Goal: Task Accomplishment & Management: Contribute content

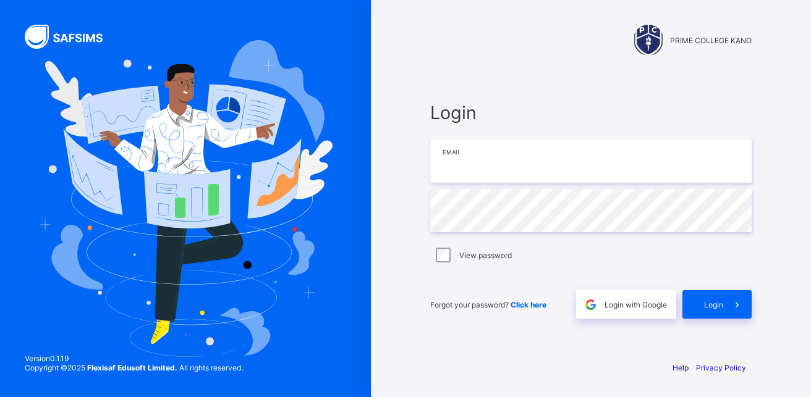
click at [468, 152] on input "email" at bounding box center [590, 161] width 321 height 43
type input "**********"
click at [714, 296] on div "Login" at bounding box center [716, 304] width 69 height 28
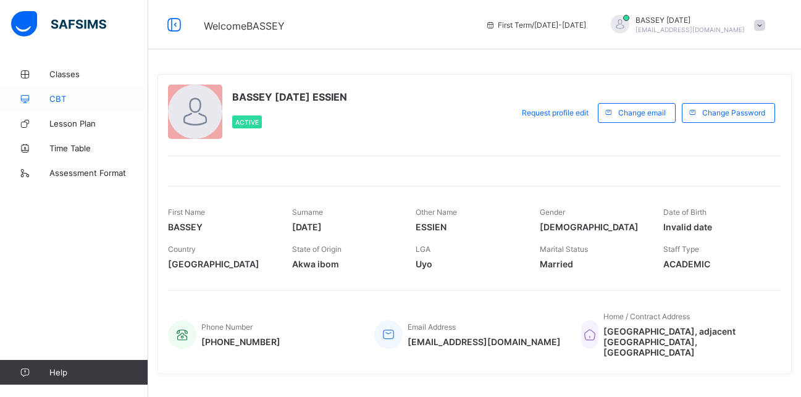
click at [55, 101] on span "CBT" at bounding box center [98, 99] width 99 height 10
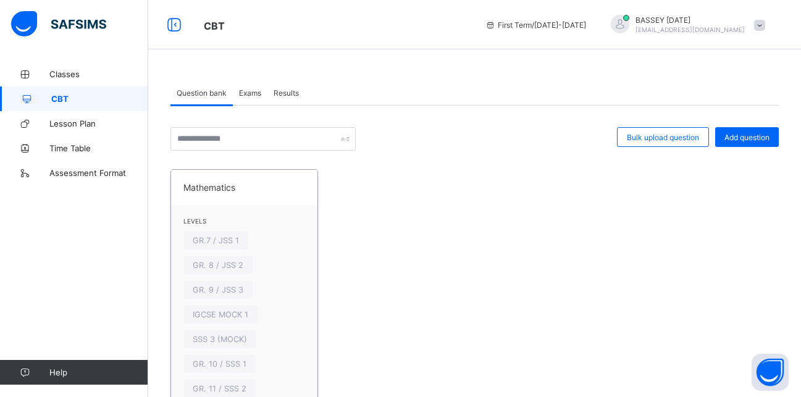
click at [198, 188] on span "Mathematics" at bounding box center [244, 187] width 122 height 11
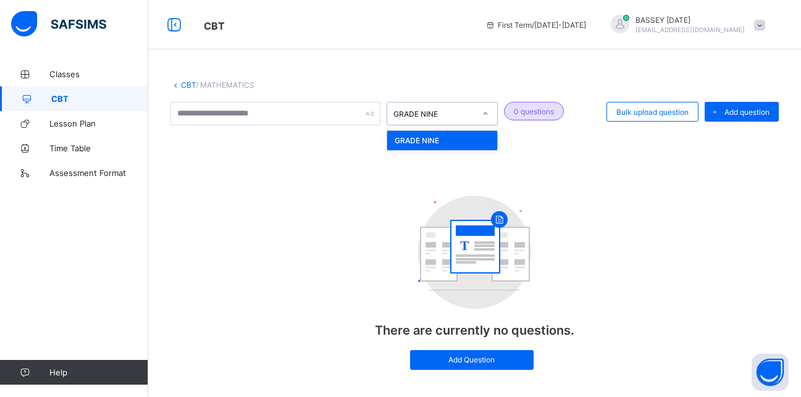
click at [486, 114] on icon at bounding box center [486, 113] width 4 height 2
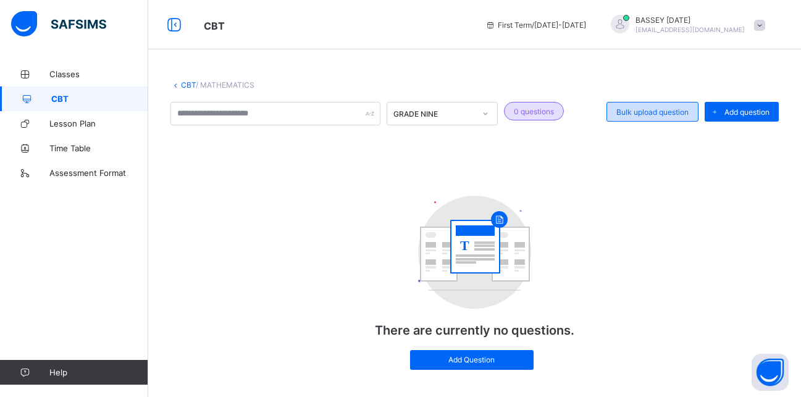
click at [657, 117] on div "Bulk upload question" at bounding box center [653, 112] width 92 height 20
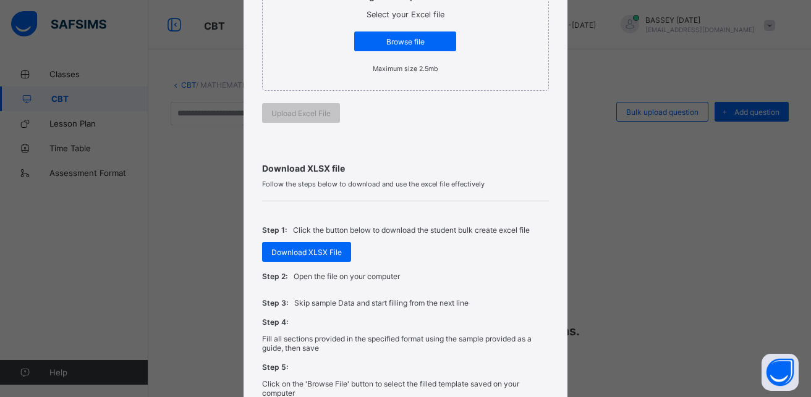
scroll to position [490, 0]
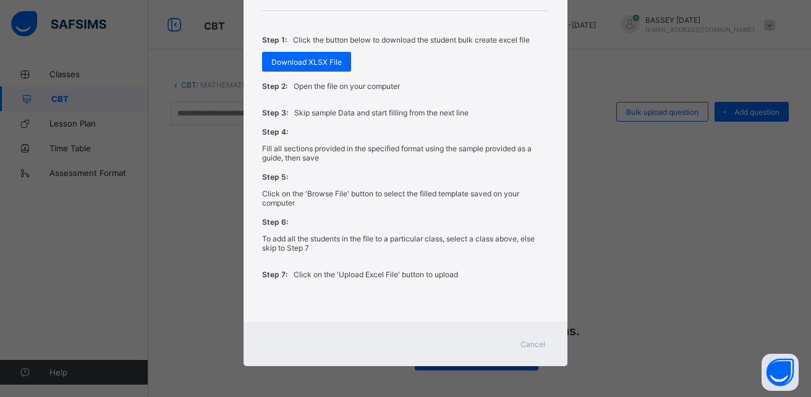
click at [536, 341] on span "Cancel" at bounding box center [532, 344] width 25 height 9
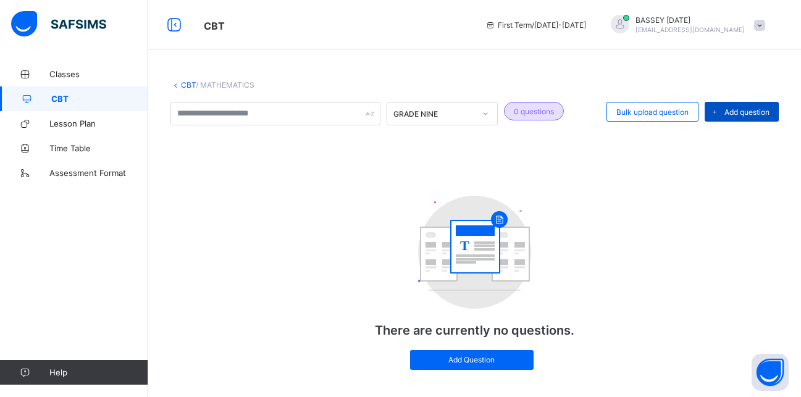
click at [748, 116] on span "Add question" at bounding box center [747, 111] width 45 height 9
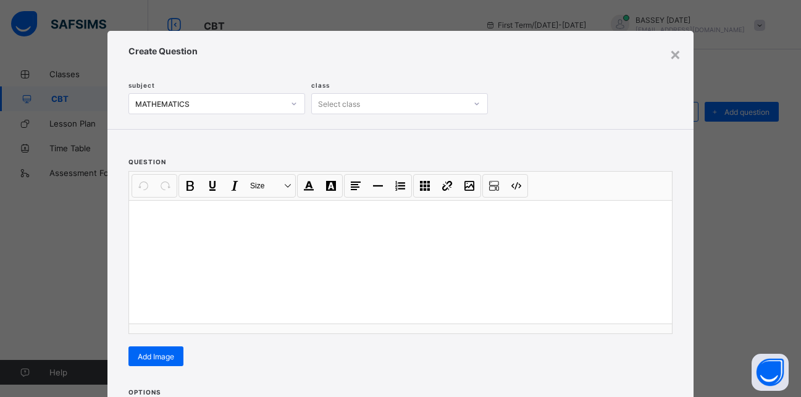
click at [143, 216] on p at bounding box center [400, 216] width 523 height 12
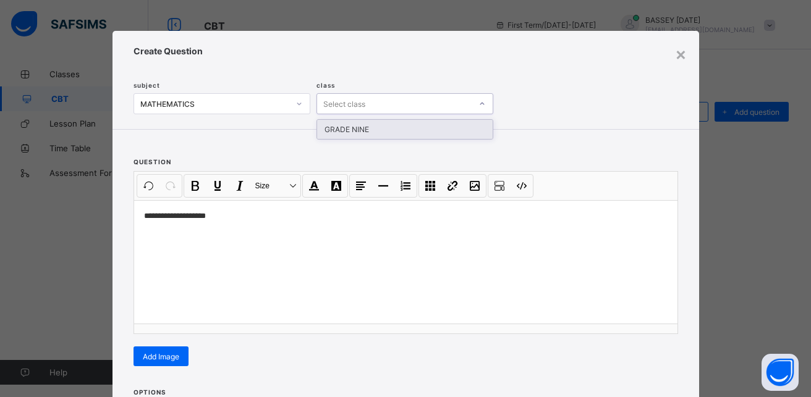
click at [479, 104] on icon at bounding box center [481, 104] width 4 height 2
click at [411, 129] on div "GRADE NINE" at bounding box center [404, 129] width 175 height 19
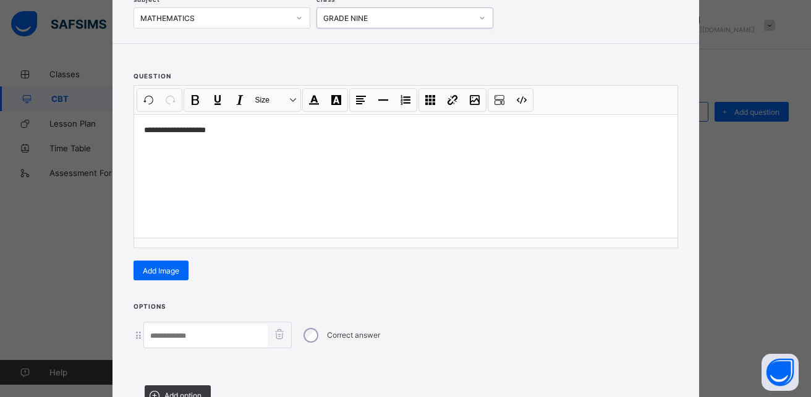
scroll to position [86, 0]
click at [160, 337] on input at bounding box center [206, 335] width 124 height 23
paste input "**"
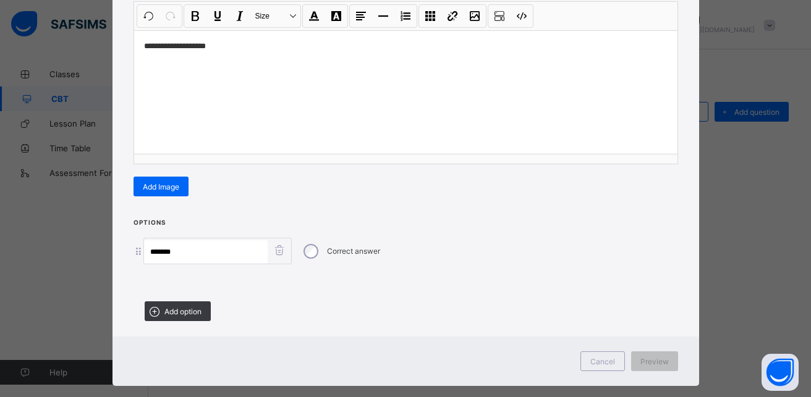
scroll to position [177, 0]
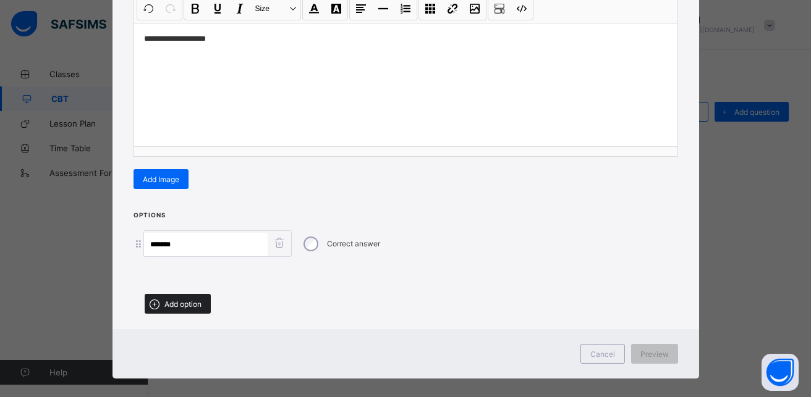
type input "**"
click at [147, 305] on icon at bounding box center [153, 304] width 15 height 13
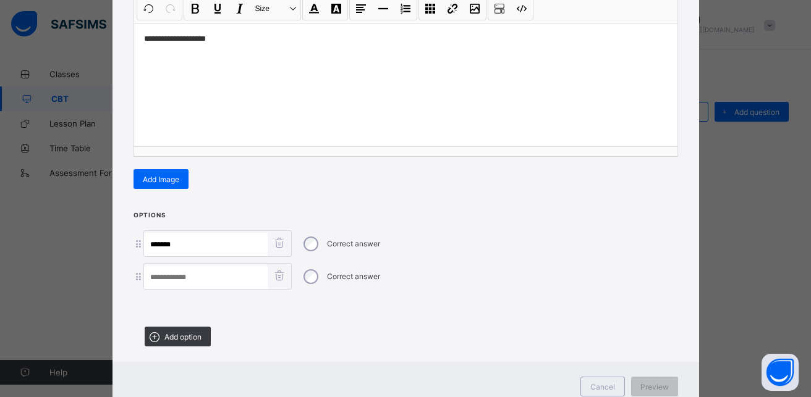
click at [155, 281] on input at bounding box center [206, 277] width 124 height 23
click at [156, 281] on input at bounding box center [206, 277] width 124 height 23
paste input "***"
type input "***"
click at [151, 334] on icon at bounding box center [153, 337] width 15 height 13
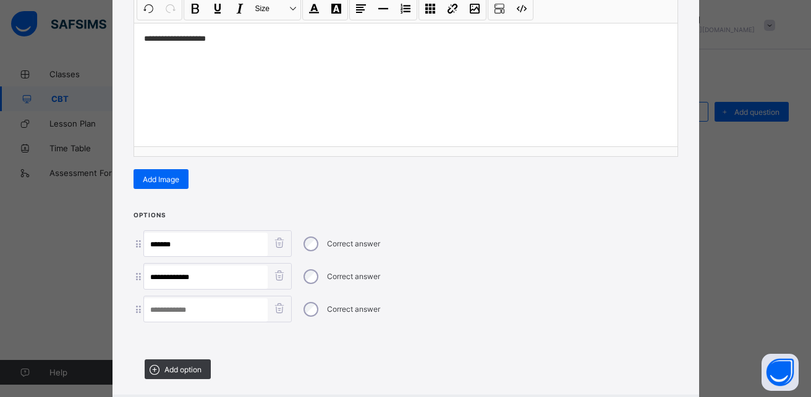
click at [153, 313] on input at bounding box center [206, 309] width 124 height 23
paste input "***"
type input "***"
click at [177, 369] on span "Add option" at bounding box center [182, 369] width 37 height 9
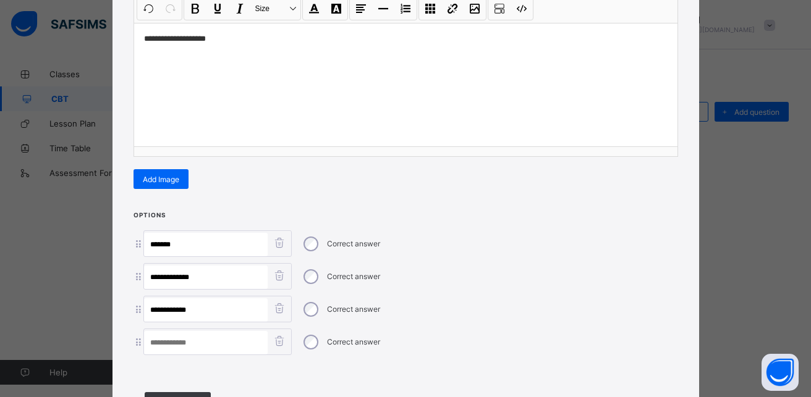
click at [154, 343] on input at bounding box center [206, 342] width 124 height 23
paste input "***"
type input "***"
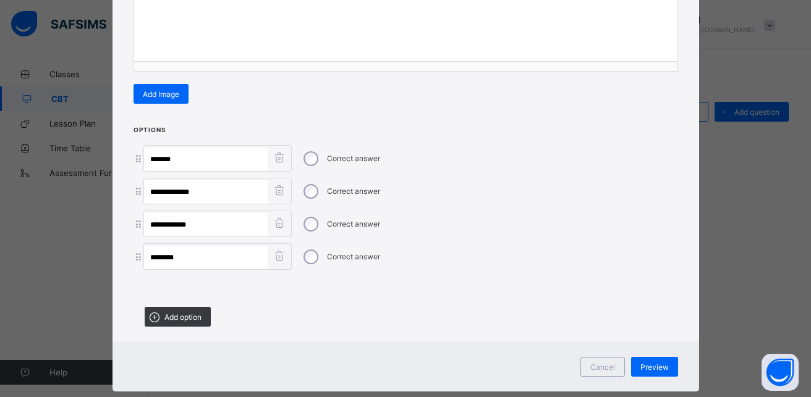
scroll to position [285, 0]
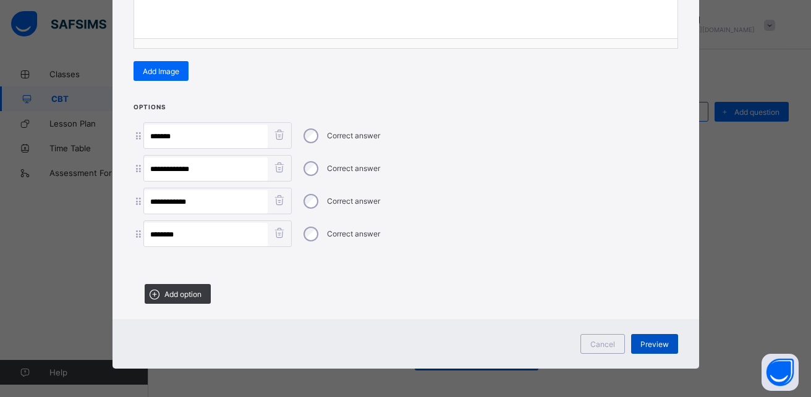
click at [651, 342] on span "Preview" at bounding box center [654, 344] width 28 height 9
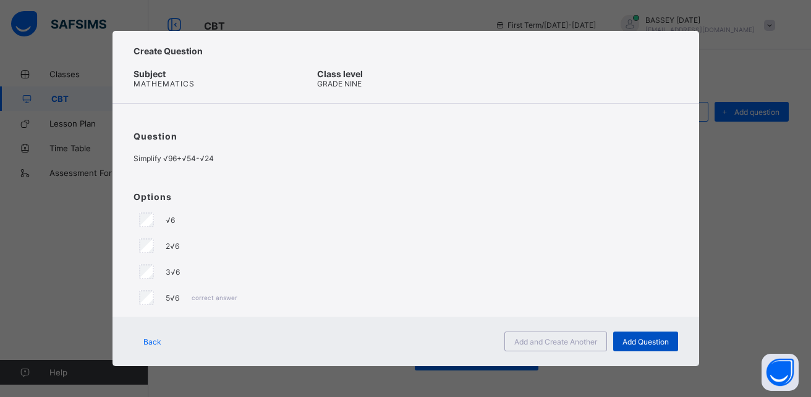
scroll to position [0, 0]
click at [151, 345] on span "Back" at bounding box center [152, 341] width 18 height 9
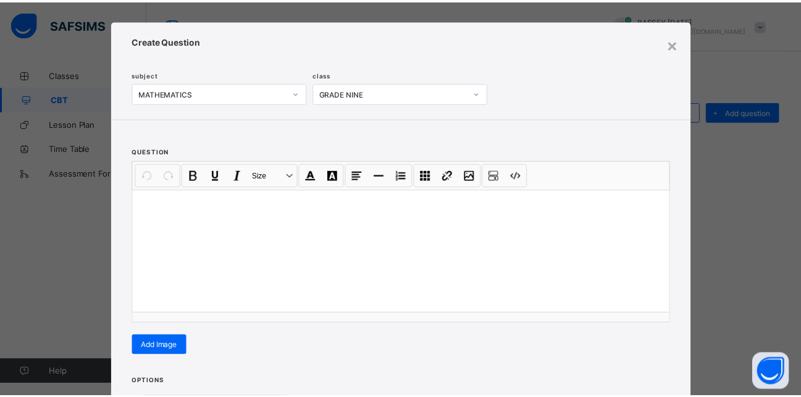
scroll to position [9, 0]
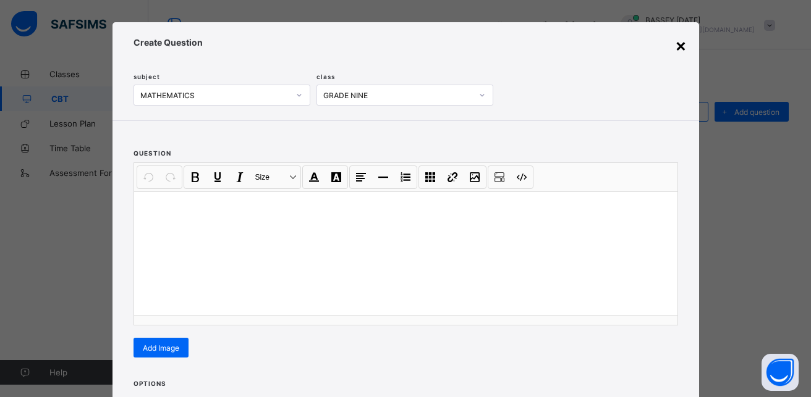
click at [677, 45] on div "×" at bounding box center [681, 45] width 12 height 21
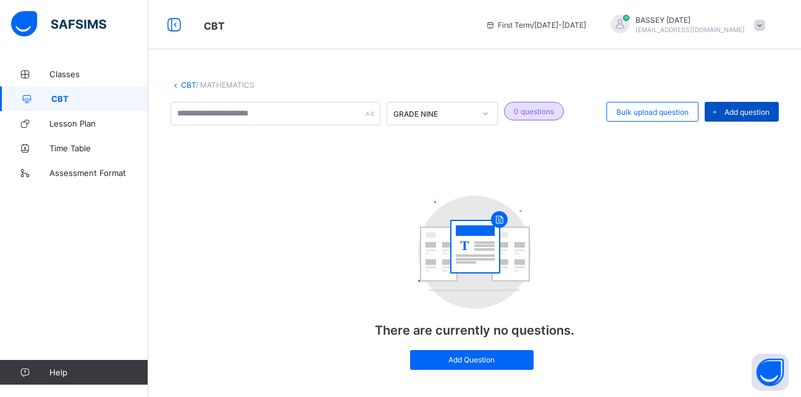
click at [741, 114] on span "Add question" at bounding box center [747, 111] width 45 height 9
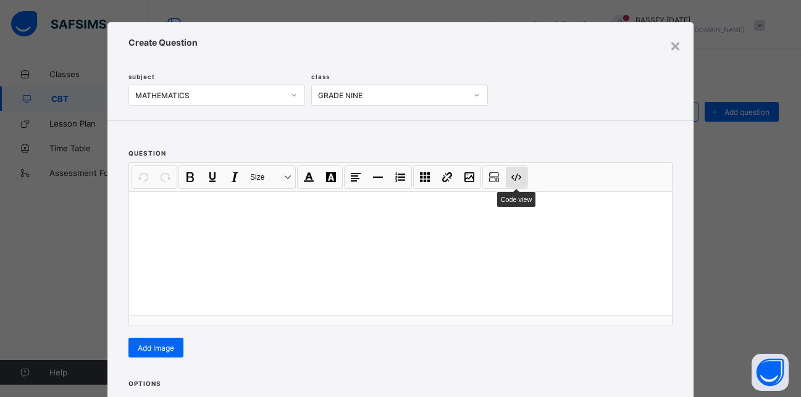
click at [514, 173] on button "Code view" at bounding box center [516, 177] width 21 height 21
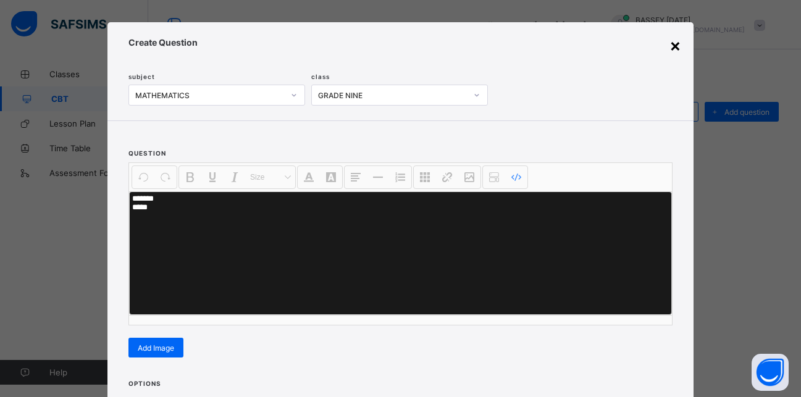
click at [674, 47] on div "×" at bounding box center [676, 45] width 12 height 21
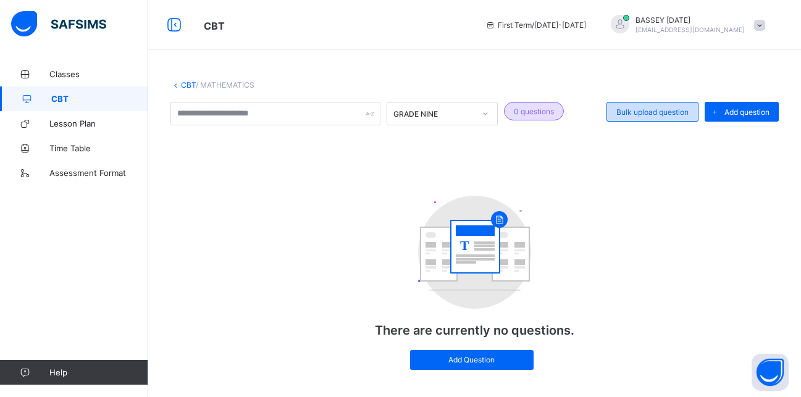
click at [670, 114] on span "Bulk upload question" at bounding box center [653, 111] width 72 height 9
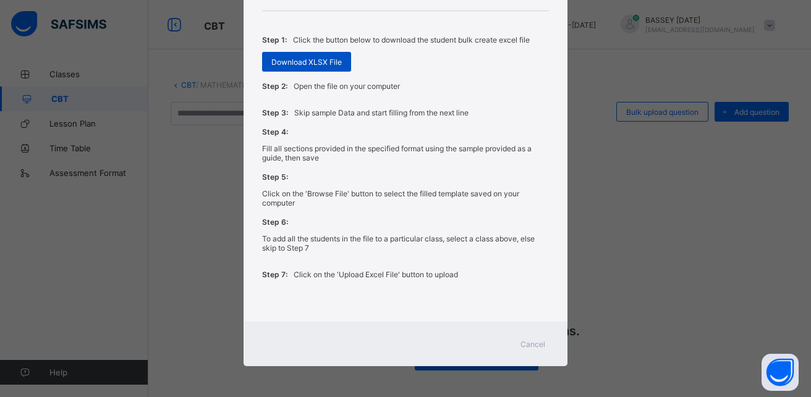
click at [299, 62] on span "Download XLSX File" at bounding box center [306, 61] width 70 height 9
click at [669, 200] on div "Bulk Upload Question Upload XLSX File for MATHEMATICS Select your XLSX file fro…" at bounding box center [405, 198] width 811 height 397
click at [600, 153] on div "Bulk Upload Question Upload XLSX File for MATHEMATICS Select your XLSX file fro…" at bounding box center [405, 198] width 811 height 397
click at [533, 344] on span "Cancel" at bounding box center [532, 344] width 25 height 9
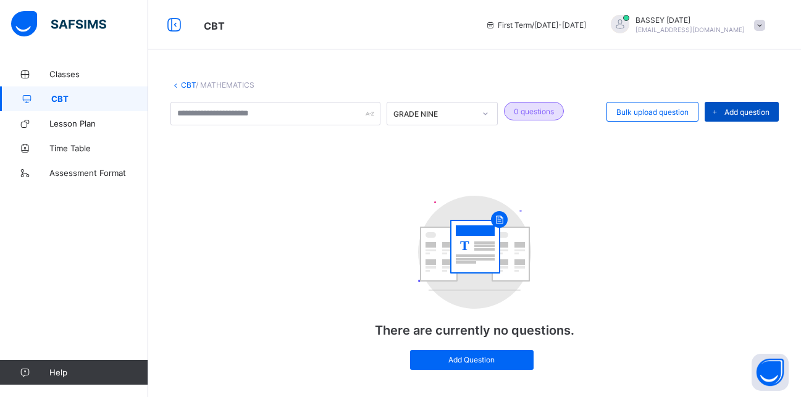
click at [747, 112] on span "Add question" at bounding box center [747, 111] width 45 height 9
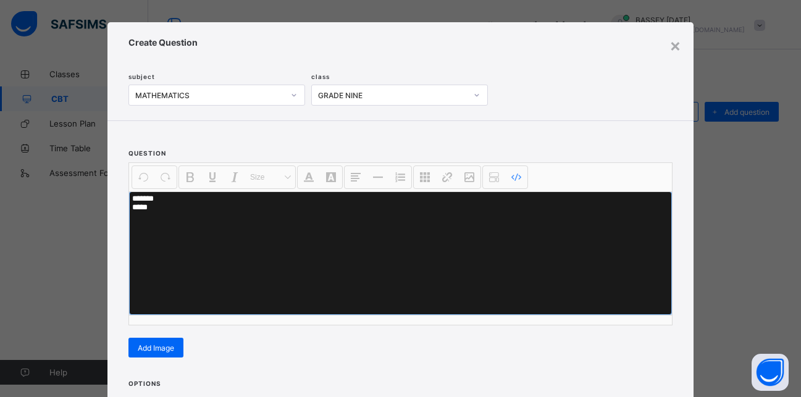
click at [156, 219] on textarea "******* ****" at bounding box center [400, 254] width 543 height 124
type textarea "*"
click at [201, 153] on div "question Undo CTRL+ Z Redo CTRL+ Y / CTRL+SHIFT+ Z Bold CTRL+ B Underline CTRL+…" at bounding box center [400, 246] width 586 height 251
click at [670, 49] on div "×" at bounding box center [676, 45] width 12 height 21
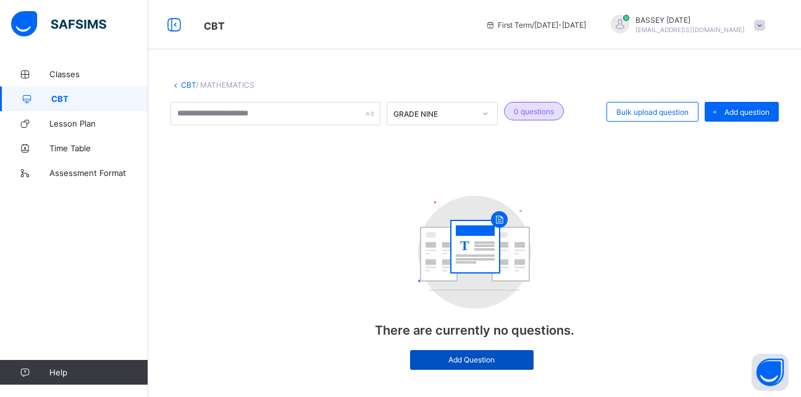
click at [458, 360] on span "Add Question" at bounding box center [471, 359] width 105 height 9
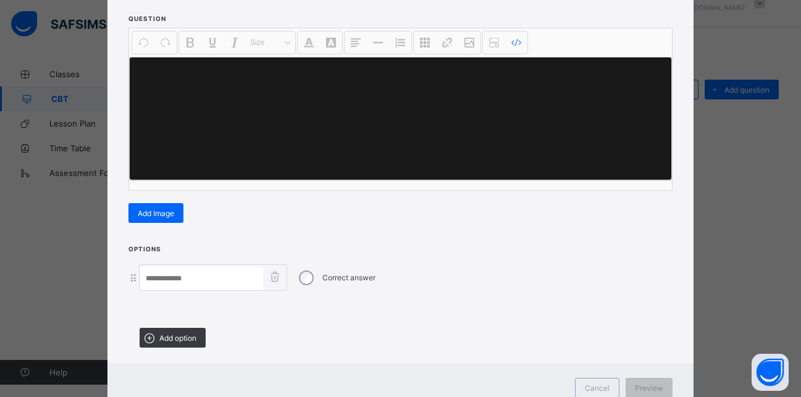
scroll to position [0, 0]
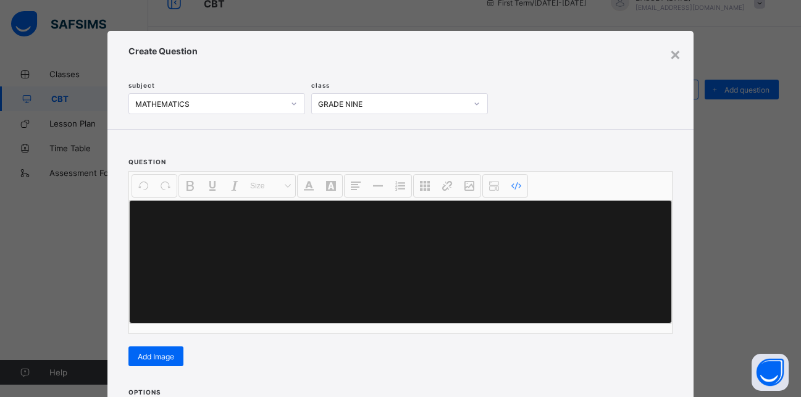
click at [142, 161] on span "question" at bounding box center [148, 161] width 38 height 7
click at [673, 56] on div "×" at bounding box center [676, 53] width 12 height 21
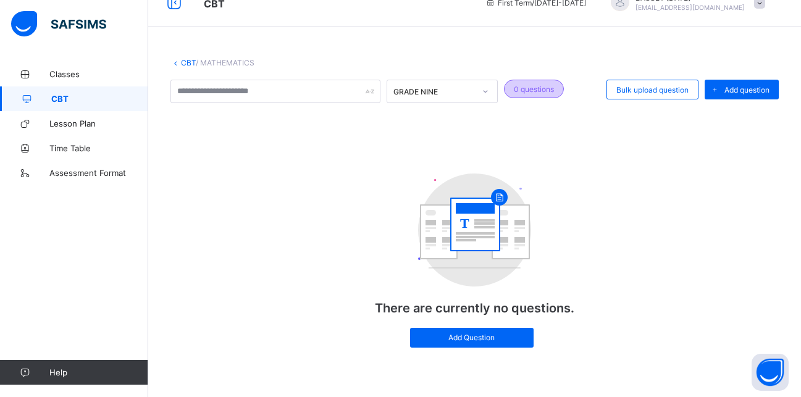
click at [532, 93] on div "0 questions" at bounding box center [534, 89] width 60 height 19
click at [369, 94] on div at bounding box center [276, 91] width 210 height 23
click at [476, 338] on span "Add Question" at bounding box center [471, 337] width 105 height 9
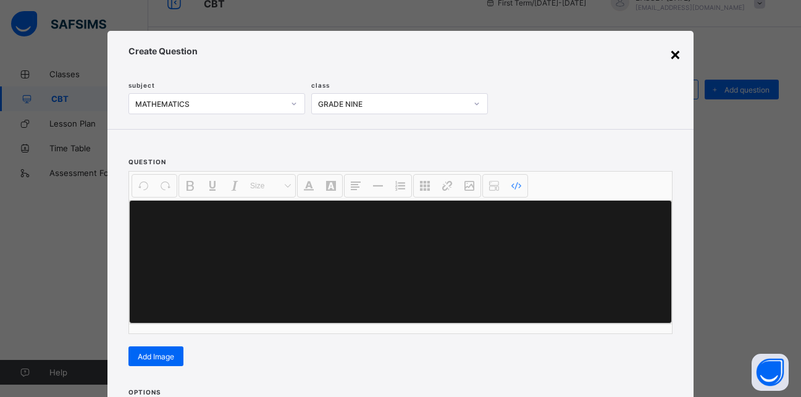
click at [673, 55] on div "×" at bounding box center [676, 53] width 12 height 21
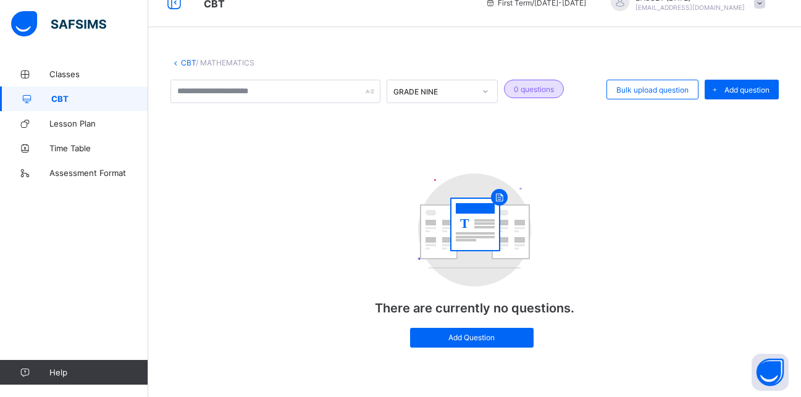
click at [46, 371] on icon at bounding box center [24, 372] width 49 height 9
click at [59, 373] on span "Help" at bounding box center [98, 373] width 98 height 10
click at [72, 73] on span "Classes" at bounding box center [98, 74] width 99 height 10
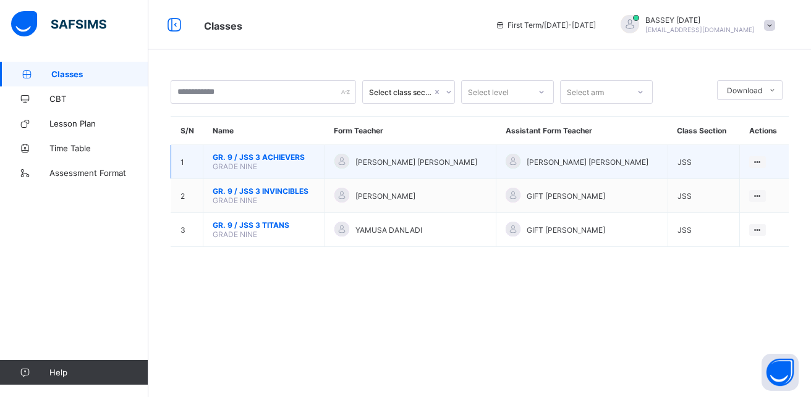
click at [269, 157] on span "GR. 9 / JSS 3 ACHIEVERS" at bounding box center [264, 157] width 103 height 9
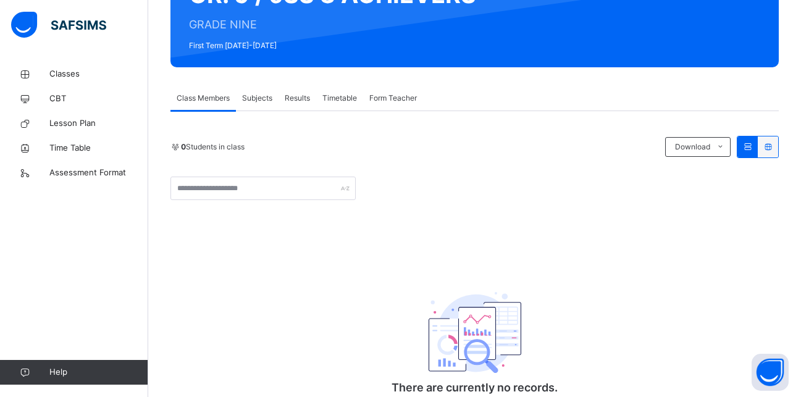
scroll to position [148, 0]
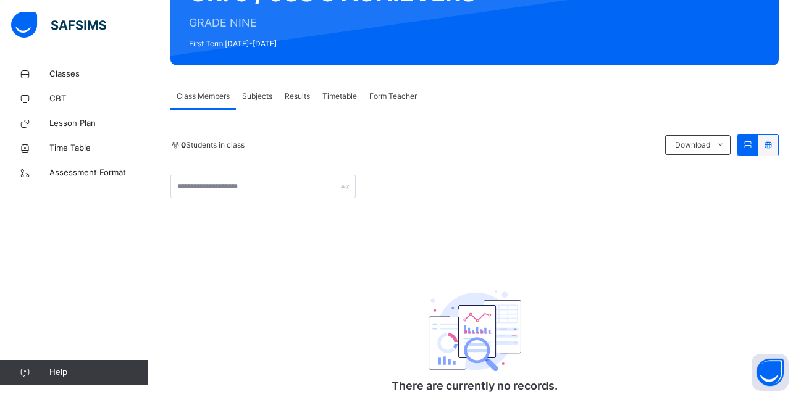
click at [753, 144] on icon at bounding box center [748, 144] width 11 height 9
click at [266, 96] on span "Subjects" at bounding box center [257, 96] width 30 height 11
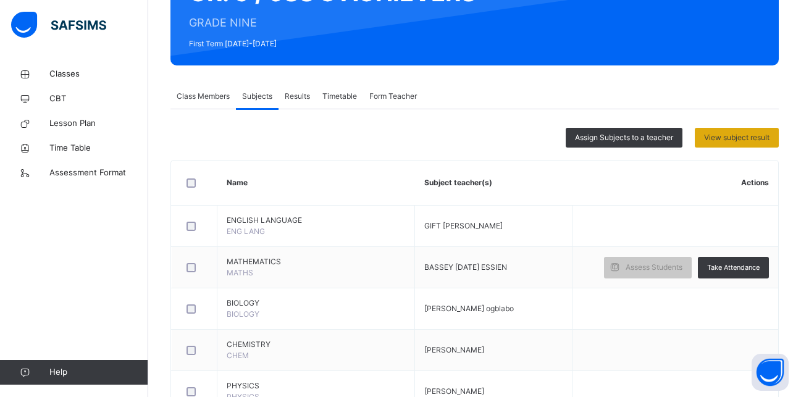
click at [731, 139] on span "View subject result" at bounding box center [736, 137] width 65 height 11
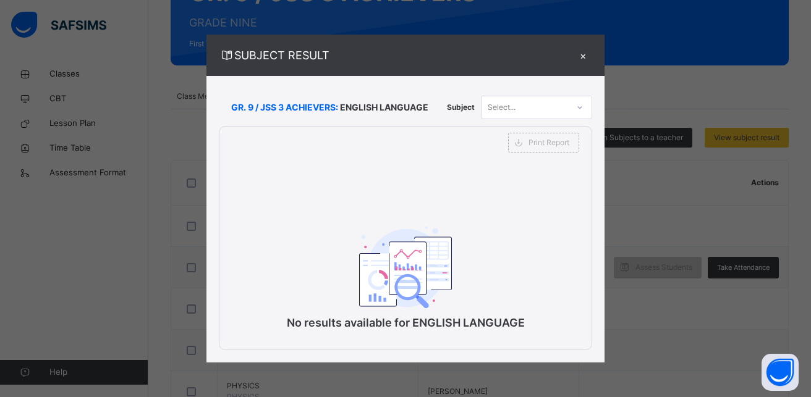
click at [584, 55] on div "×" at bounding box center [582, 55] width 19 height 17
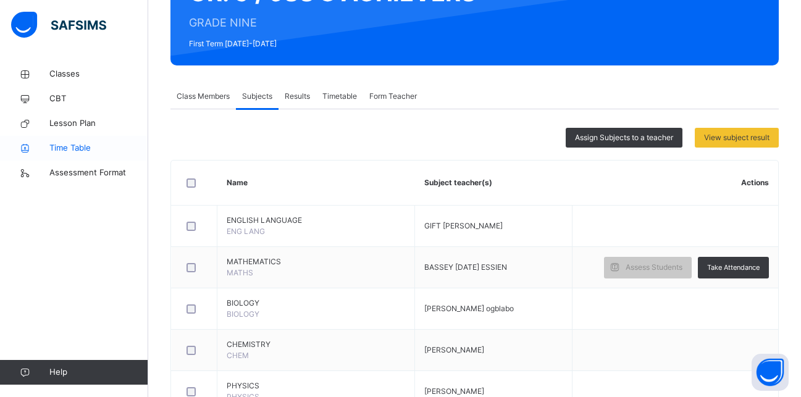
click at [71, 150] on span "Time Table" at bounding box center [98, 148] width 99 height 12
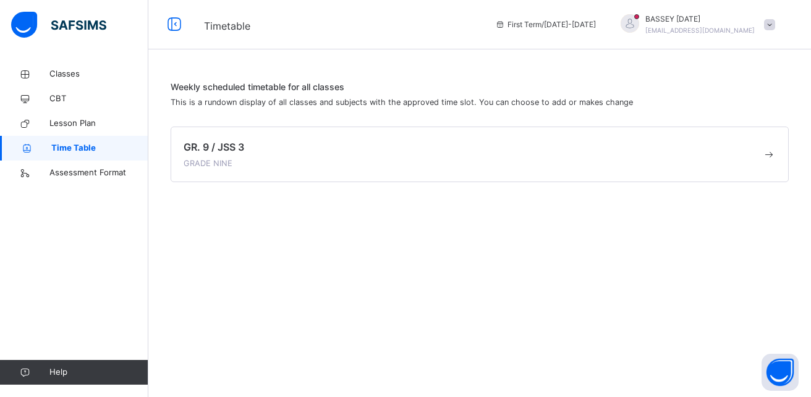
click at [216, 154] on div "GR. 9 / JSS 3 GRADE NINE" at bounding box center [472, 155] width 578 height 30
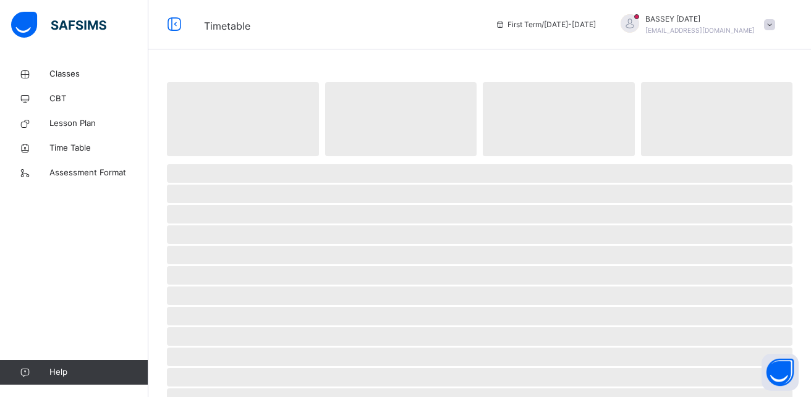
click at [216, 154] on span "‌" at bounding box center [243, 119] width 152 height 74
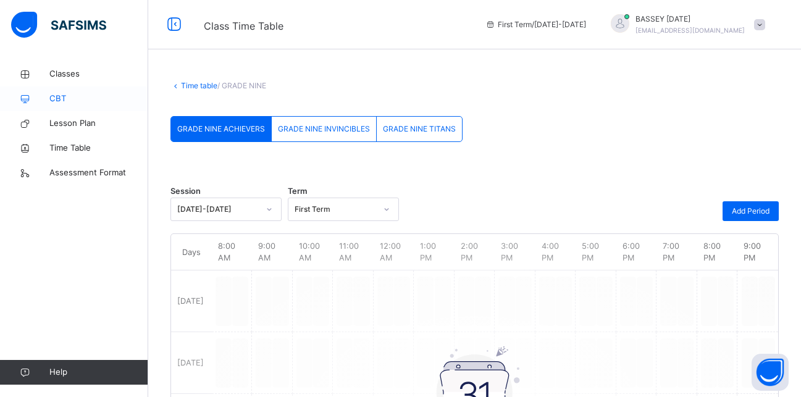
click at [52, 98] on span "CBT" at bounding box center [98, 99] width 99 height 12
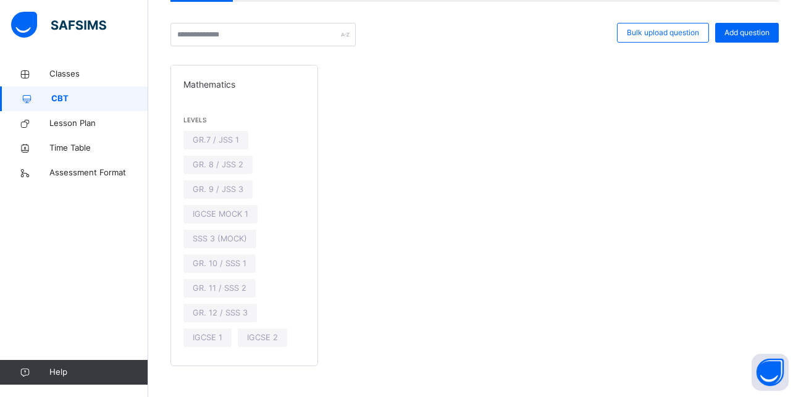
scroll to position [111, 0]
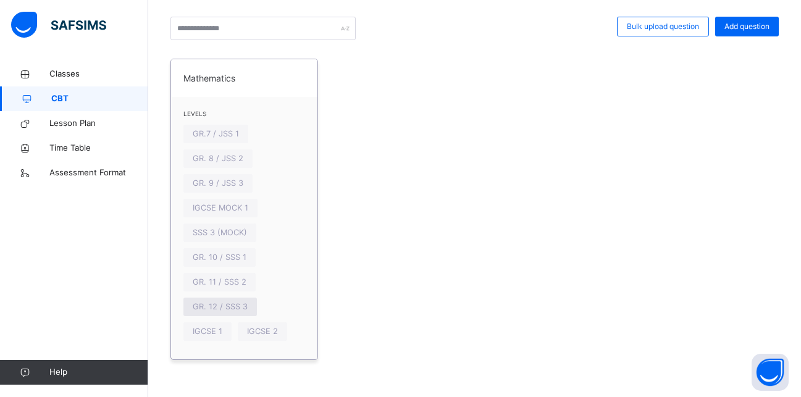
click at [222, 307] on span "GR. 12 / SSS 3" at bounding box center [220, 307] width 55 height 12
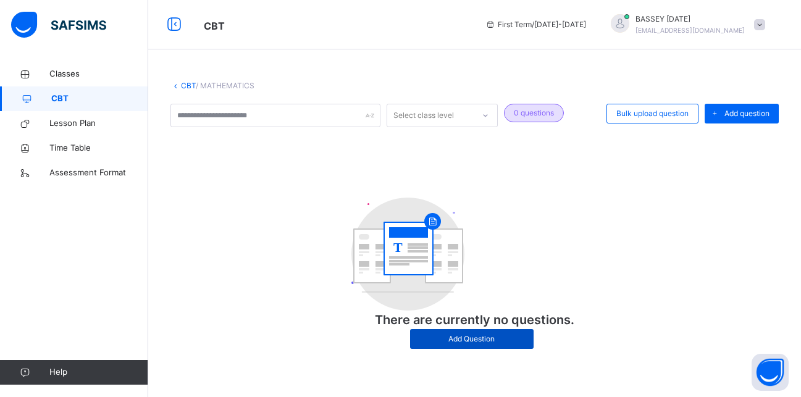
click at [474, 342] on span "Add Question" at bounding box center [471, 339] width 105 height 11
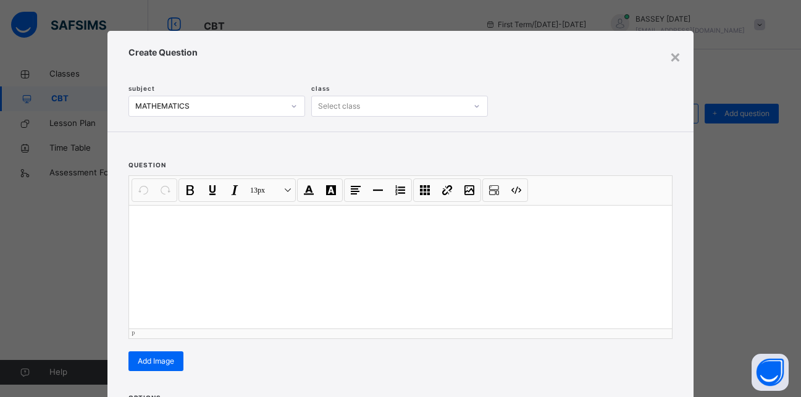
click at [154, 228] on div at bounding box center [400, 267] width 543 height 124
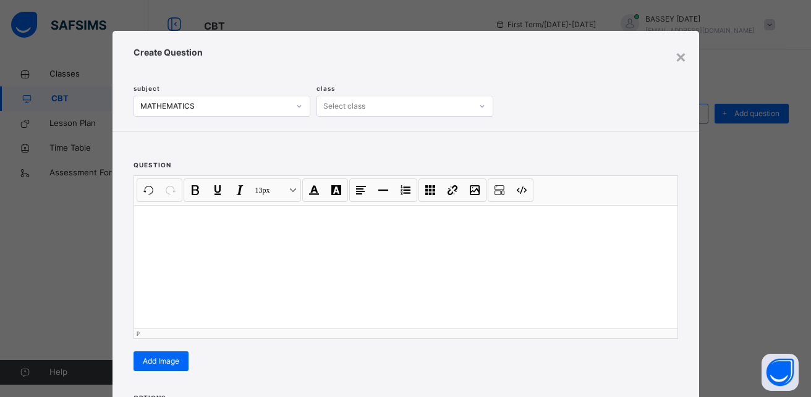
click at [144, 221] on p at bounding box center [405, 221] width 523 height 12
click at [179, 238] on p "********" at bounding box center [405, 241] width 523 height 15
click at [151, 356] on span "Add Image" at bounding box center [161, 361] width 36 height 11
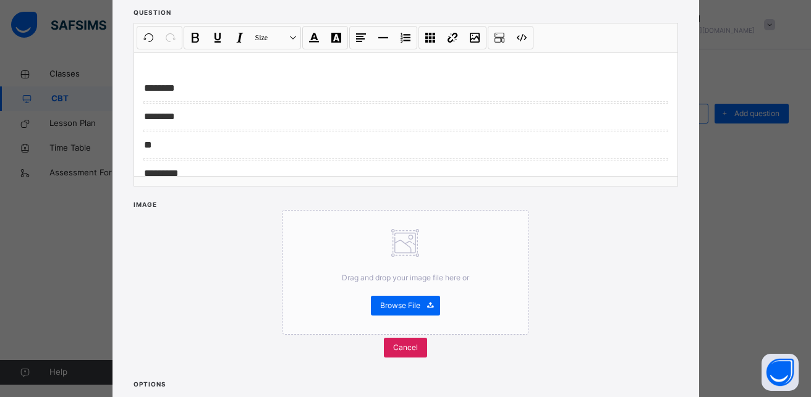
scroll to position [154, 0]
click at [408, 274] on span "Drag and drop your image file here or" at bounding box center [405, 276] width 127 height 9
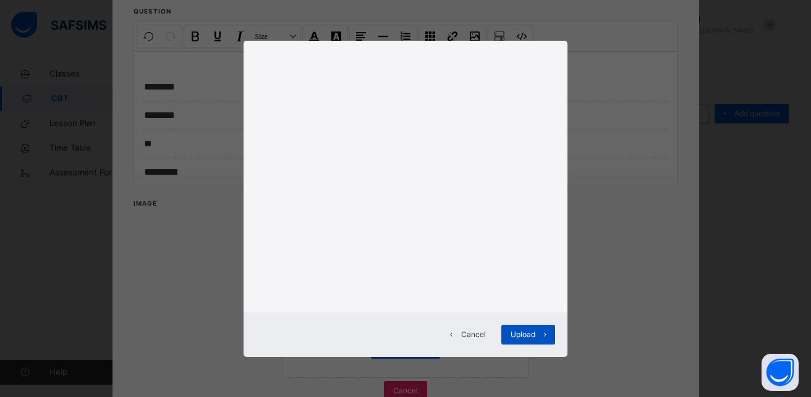
click at [524, 339] on span "Upload" at bounding box center [522, 334] width 25 height 11
click at [545, 336] on icon at bounding box center [545, 335] width 9 height 10
click at [529, 334] on span "Upload" at bounding box center [522, 334] width 25 height 11
click at [543, 334] on icon at bounding box center [545, 335] width 9 height 10
click at [185, 86] on div "Cancel Upload" at bounding box center [405, 198] width 811 height 397
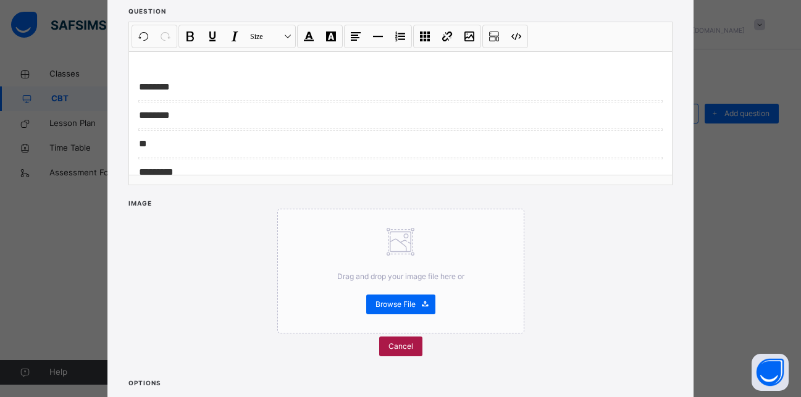
click at [398, 349] on span "Cancel" at bounding box center [401, 346] width 25 height 11
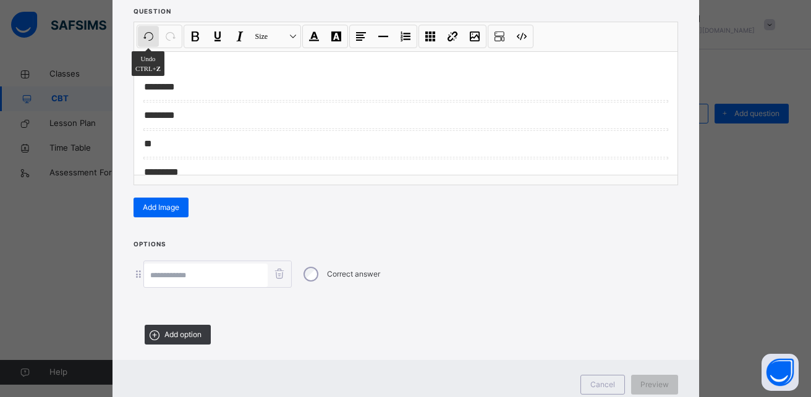
click at [143, 34] on button "Undo CTRL+ Z" at bounding box center [148, 36] width 21 height 21
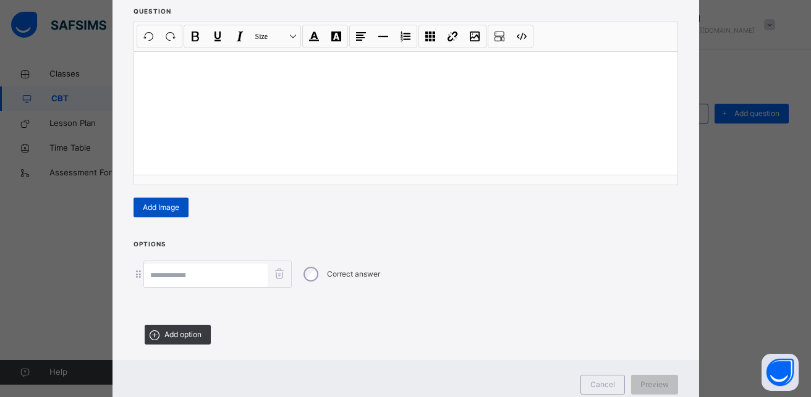
click at [178, 203] on div "Add Image" at bounding box center [160, 208] width 55 height 20
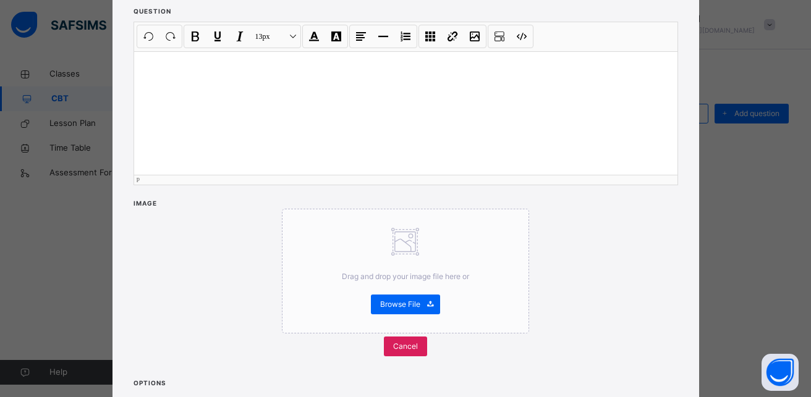
click at [150, 62] on p at bounding box center [405, 67] width 523 height 12
drag, startPoint x: 331, startPoint y: 251, endPoint x: 156, endPoint y: 77, distance: 246.8
click at [156, 77] on div at bounding box center [405, 113] width 543 height 124
click at [146, 70] on p at bounding box center [405, 67] width 523 height 12
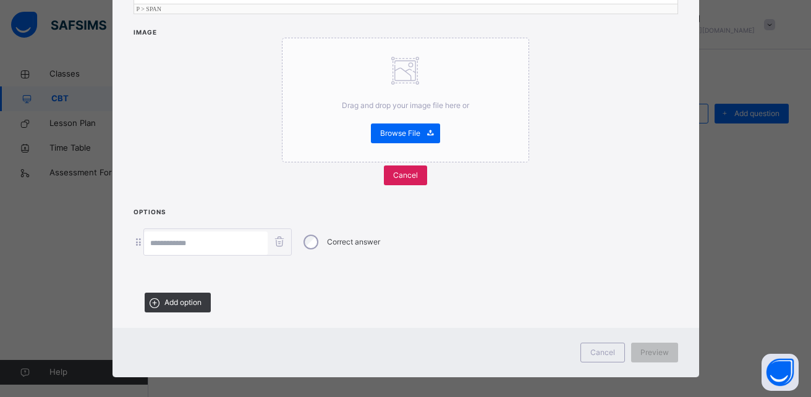
scroll to position [335, 0]
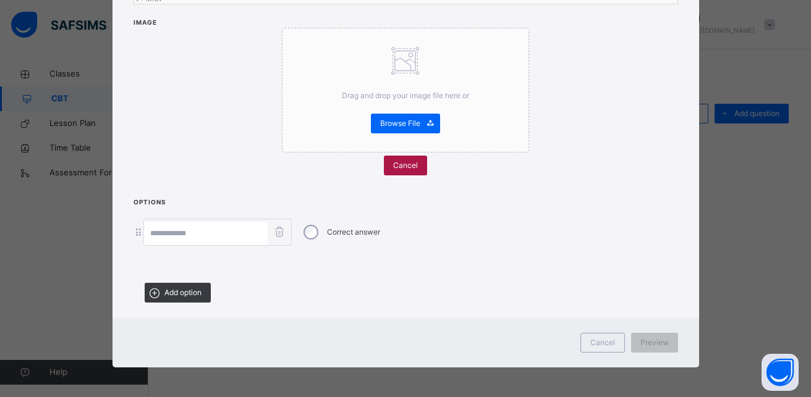
click at [412, 166] on span "Cancel" at bounding box center [405, 165] width 25 height 11
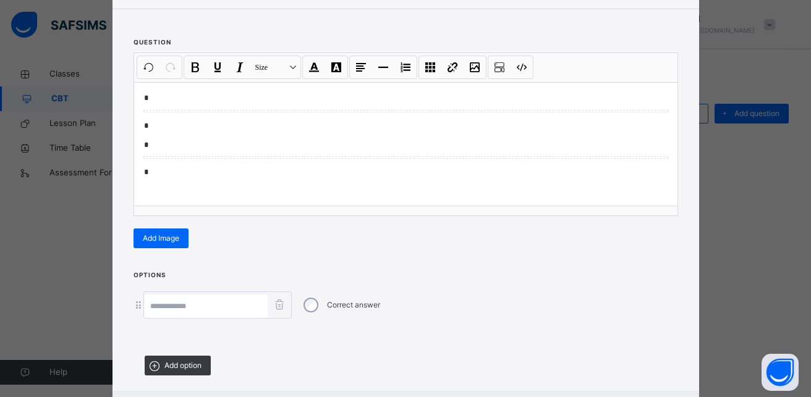
scroll to position [0, 0]
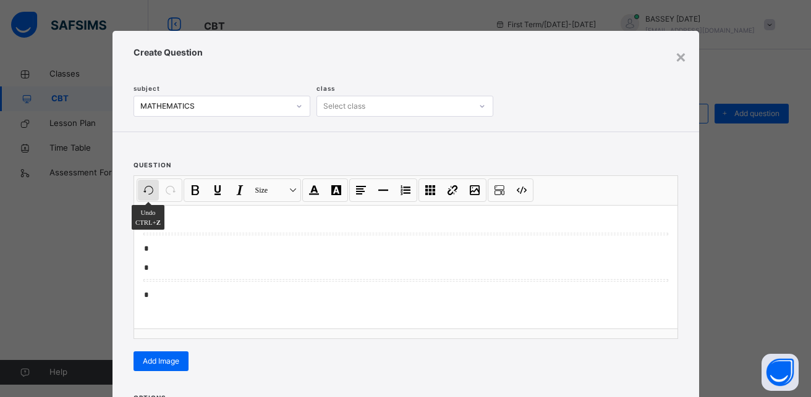
click at [142, 192] on button "Undo CTRL+ Z" at bounding box center [148, 190] width 21 height 21
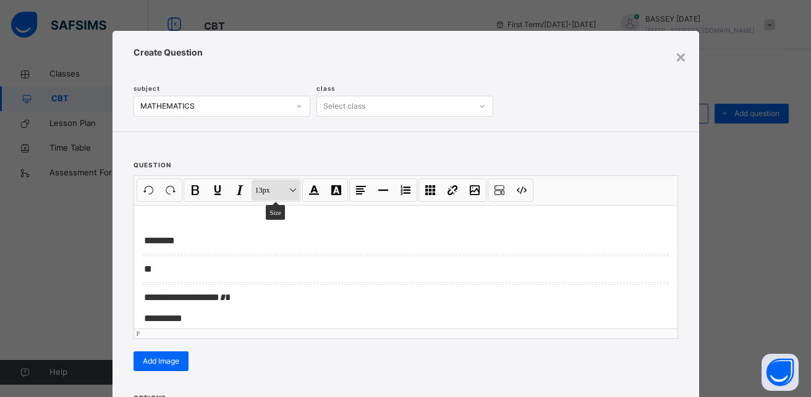
click at [293, 193] on button "13px Size" at bounding box center [275, 190] width 48 height 21
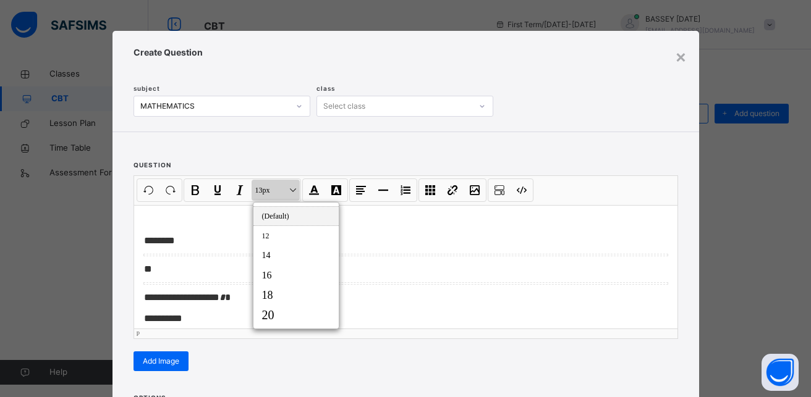
click at [293, 193] on button "13px Size" at bounding box center [275, 190] width 48 height 21
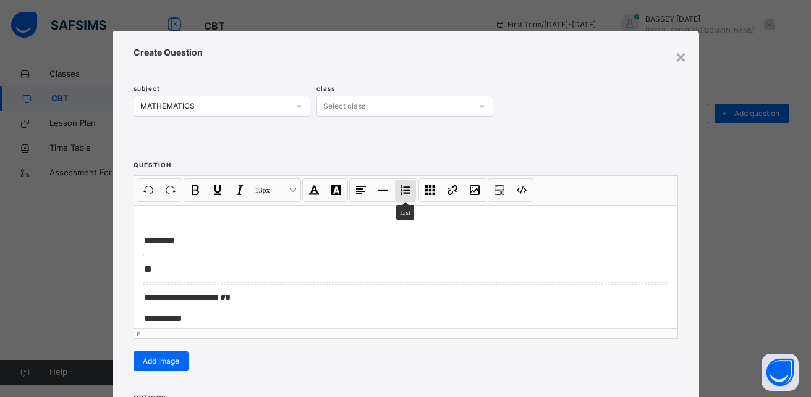
click at [402, 191] on button "List" at bounding box center [405, 190] width 21 height 21
click at [405, 216] on button "Ordered list" at bounding box center [410, 216] width 27 height 20
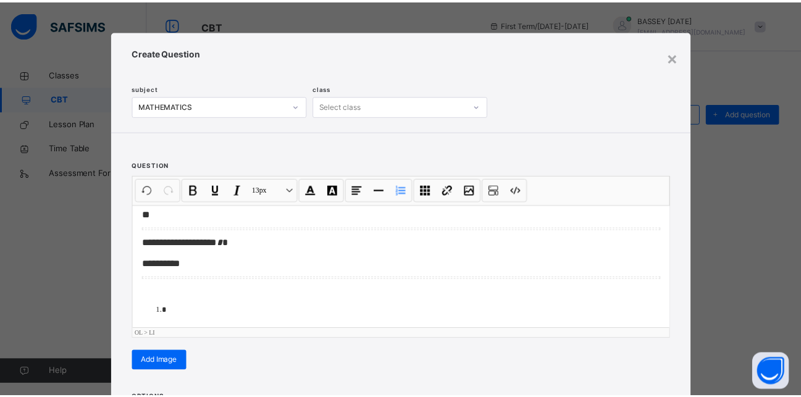
scroll to position [61, 0]
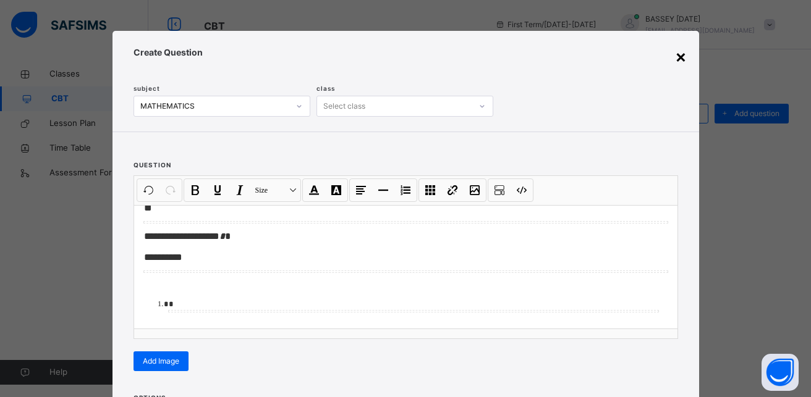
click at [675, 58] on div "×" at bounding box center [681, 56] width 12 height 26
